Goal: Submit feedback/report problem

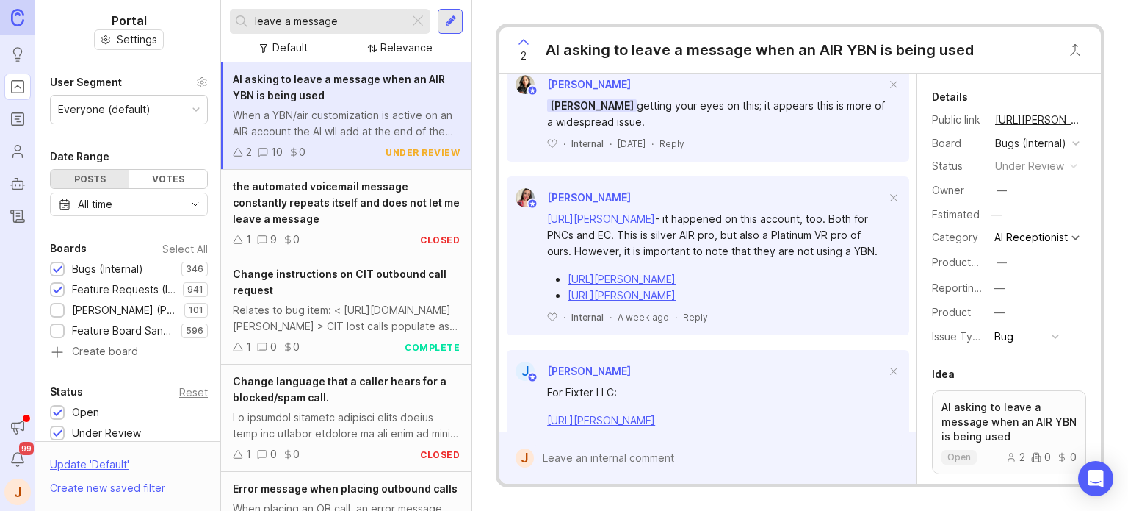
scroll to position [1322, 0]
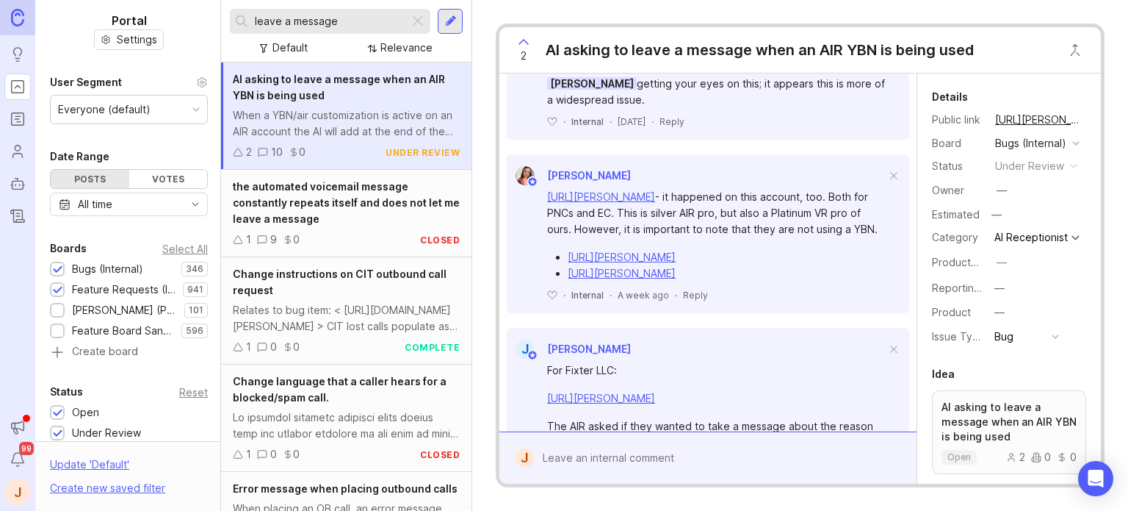
click at [608, 436] on form "J" at bounding box center [707, 457] width 417 height 52
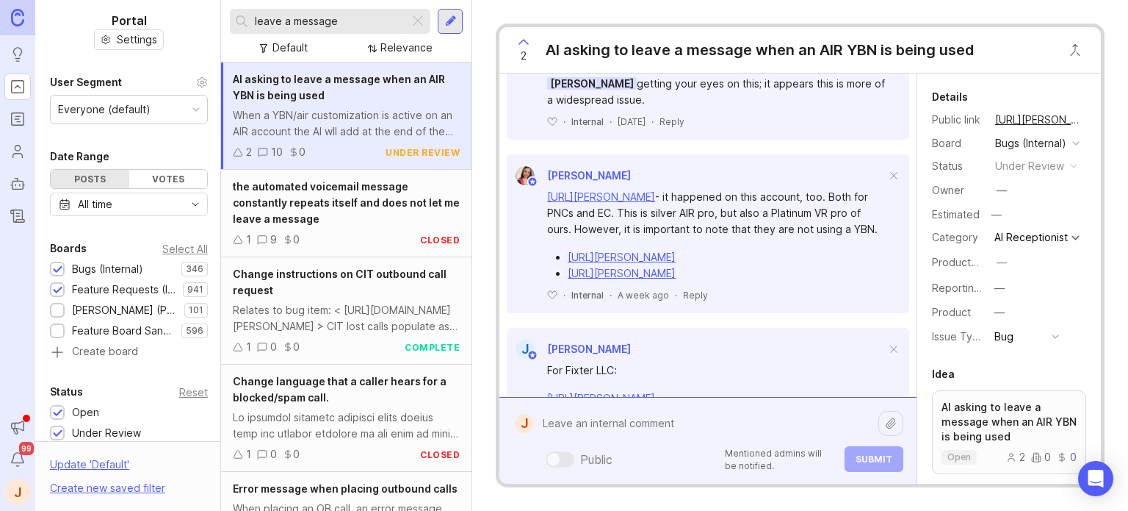
click at [616, 449] on div "Public Mentioned admins will be notified. Submit" at bounding box center [718, 440] width 369 height 62
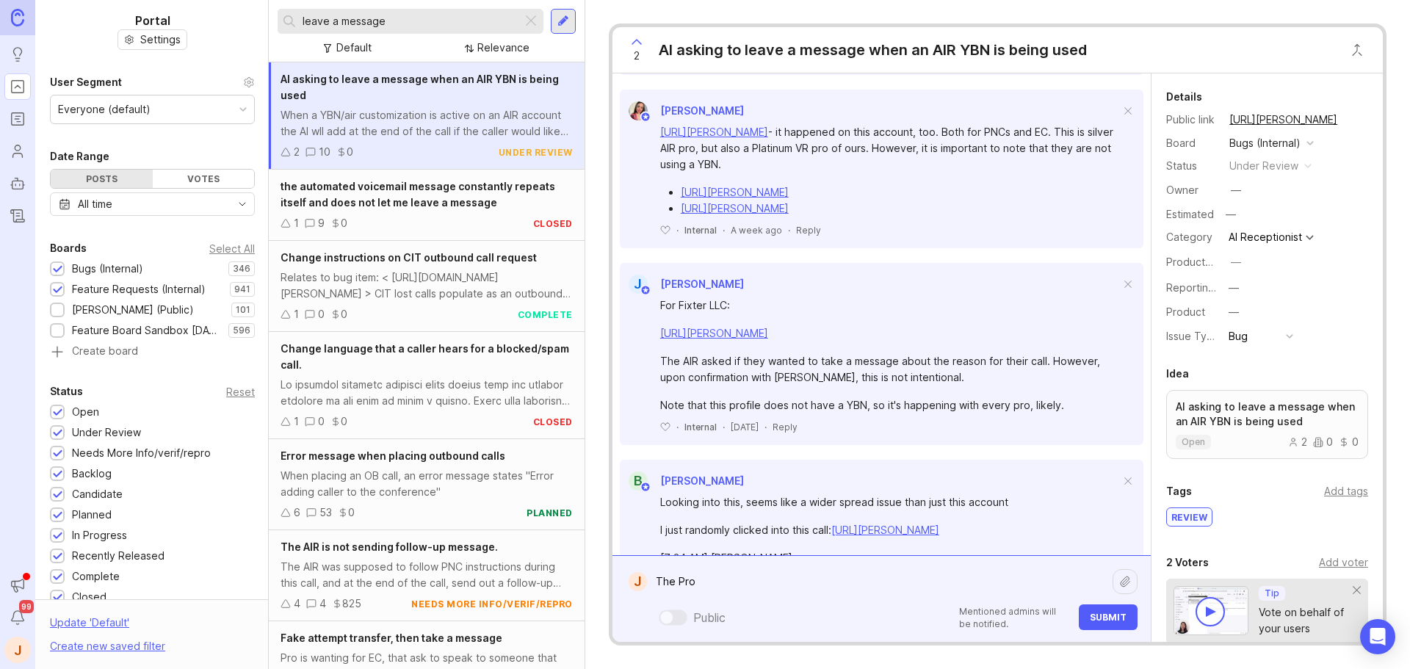
scroll to position [1193, 0]
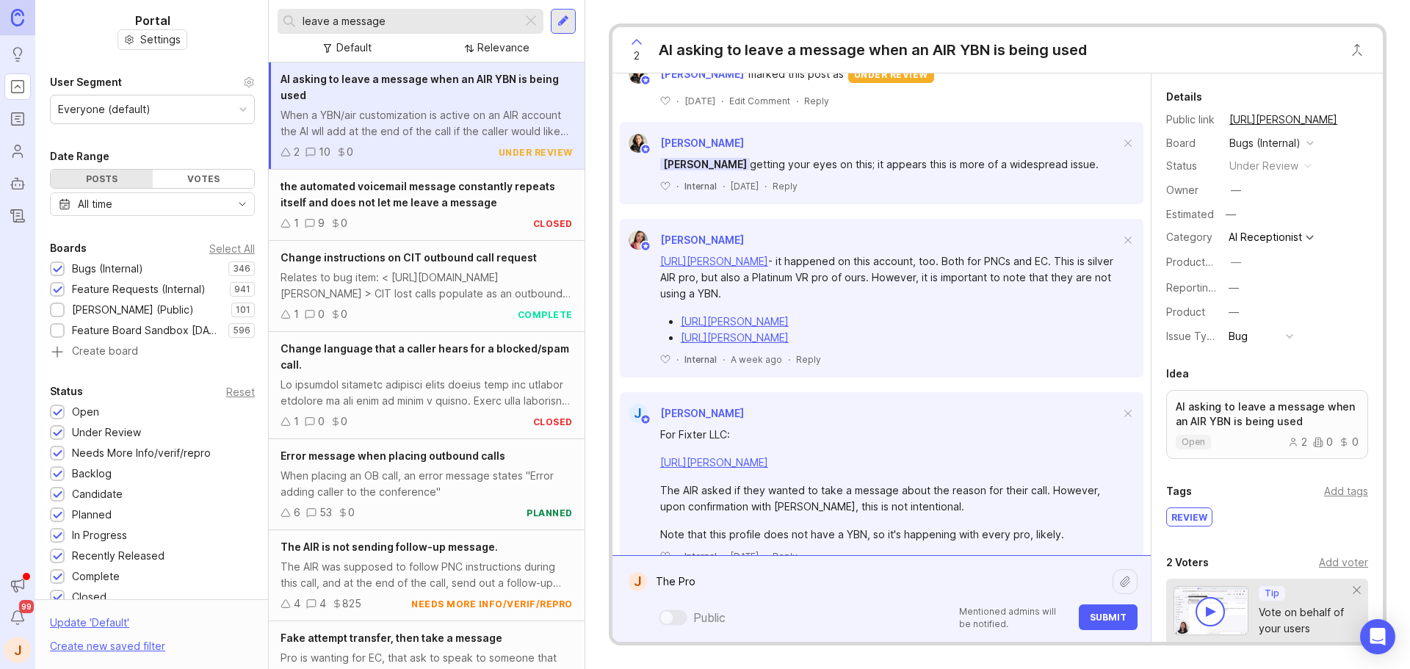
click at [727, 510] on textarea "The Pro" at bounding box center [880, 582] width 466 height 28
paste textarea "C&H Audio Visual Services, Inc"
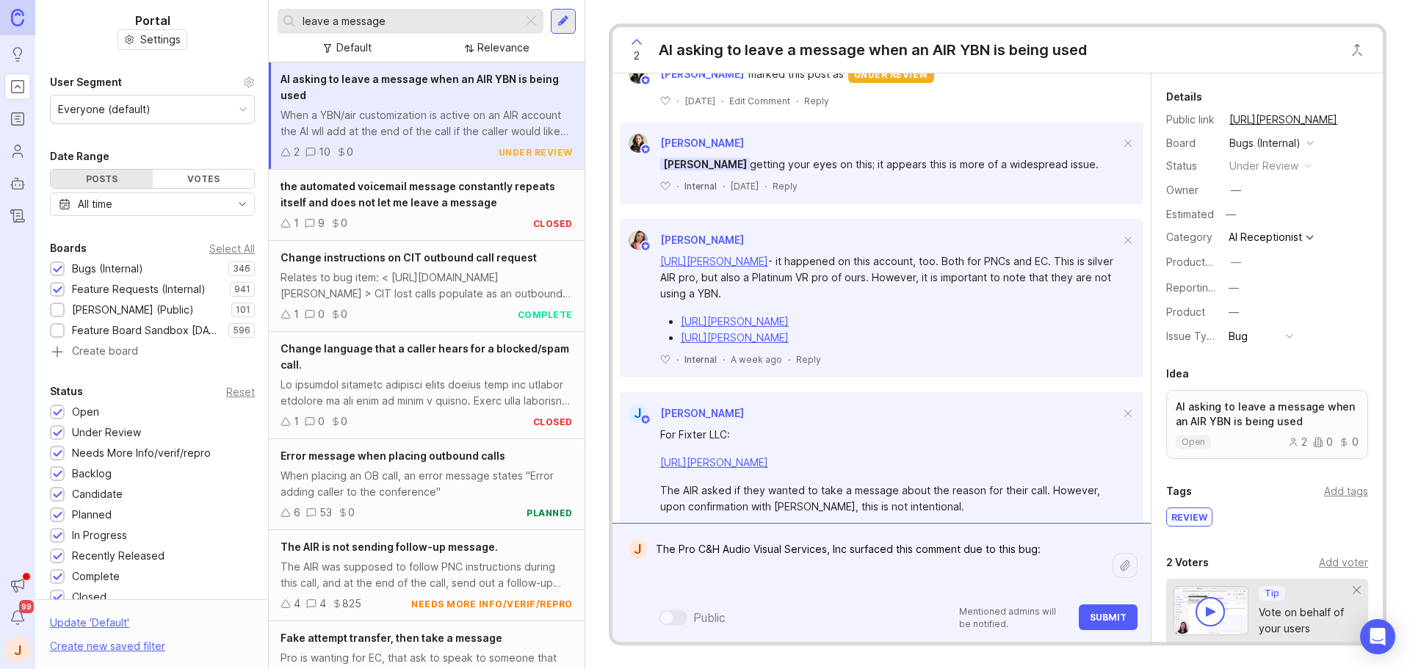
click at [730, 510] on textarea "The Pro C&H Audio Visual Services, Inc surfaced this comment due to this bug:" at bounding box center [880, 565] width 466 height 60
paste textarea "Is it possible for the AI receptionist to not ask if the customer "would like t…"
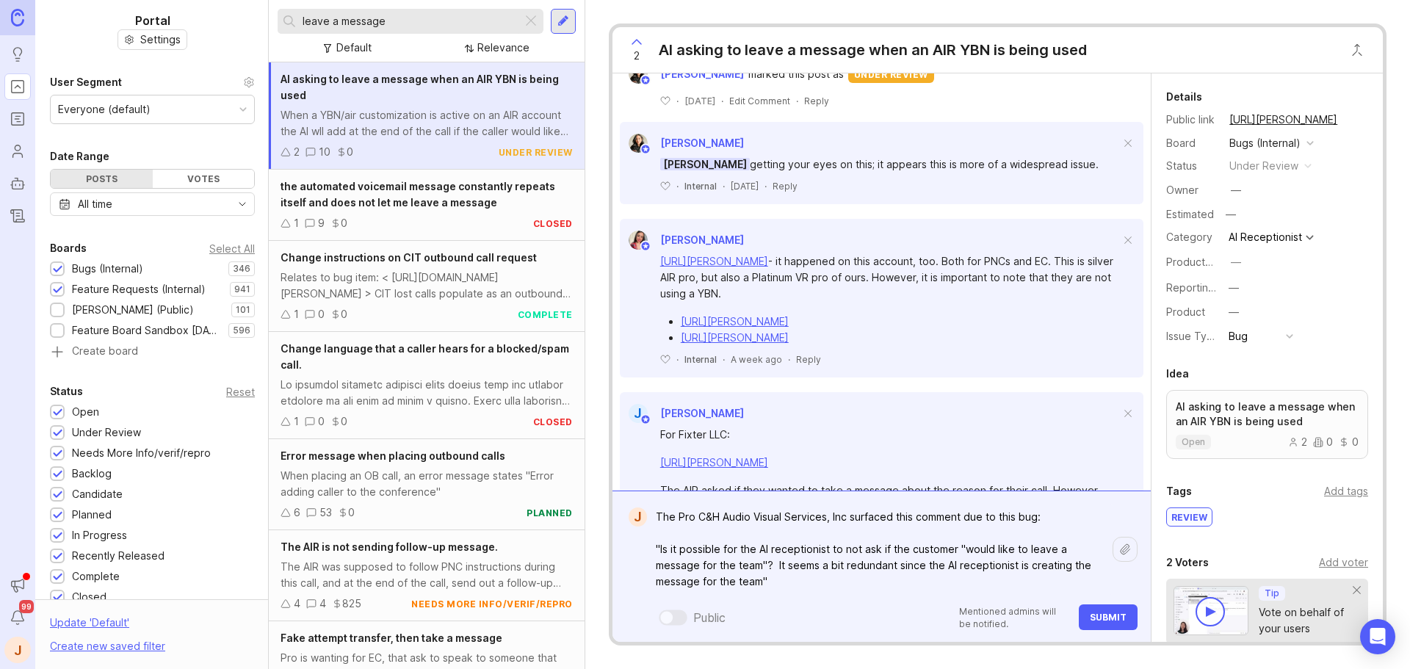
type textarea "The Pro C&H Audio Visual Services, Inc surfaced this comment due to this bug: "…"
click at [1106, 510] on span "Submit" at bounding box center [1108, 617] width 37 height 11
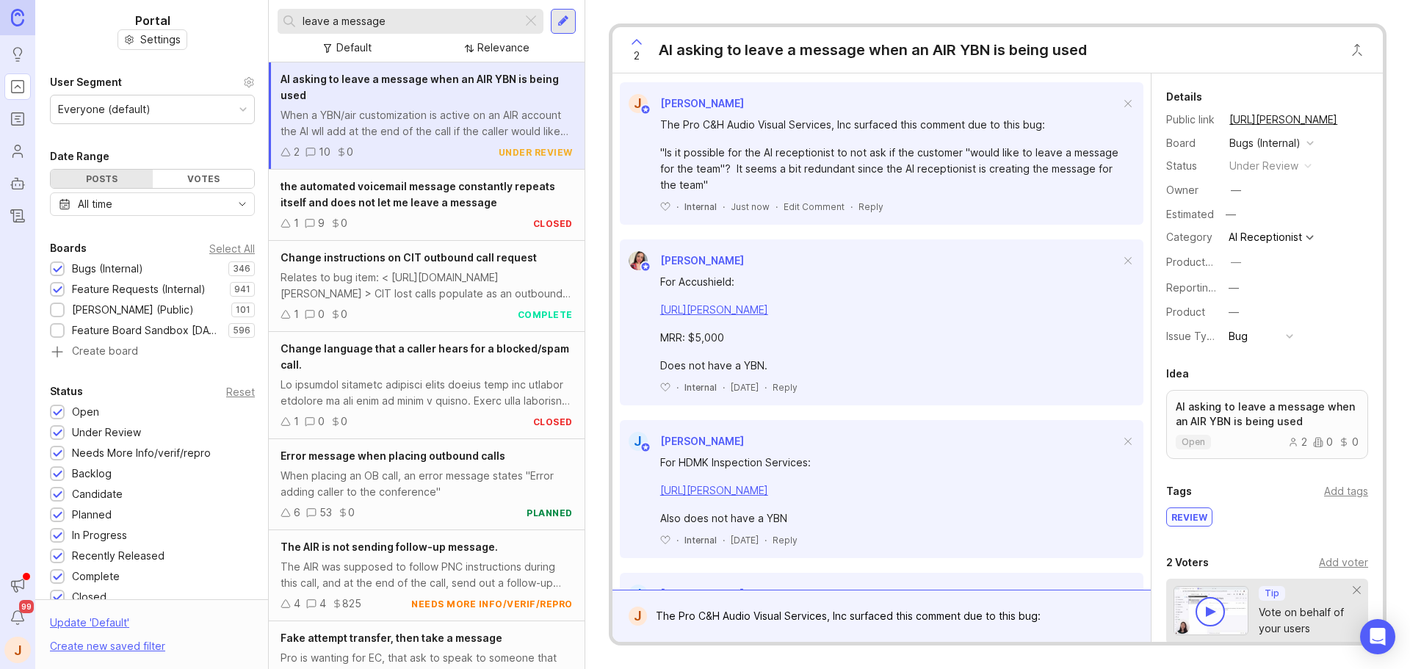
scroll to position [308, 0]
